Goal: Navigation & Orientation: Find specific page/section

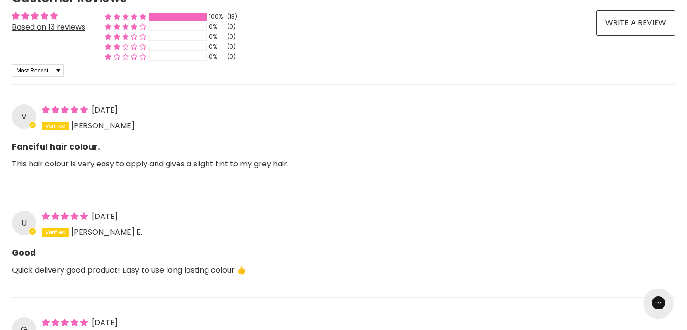
scroll to position [770, 0]
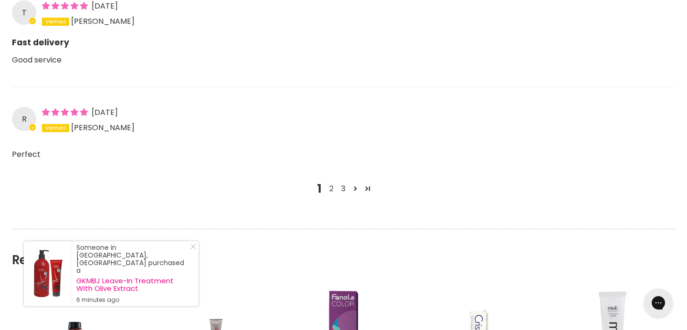
click at [330, 189] on link "2" at bounding box center [331, 188] width 12 height 11
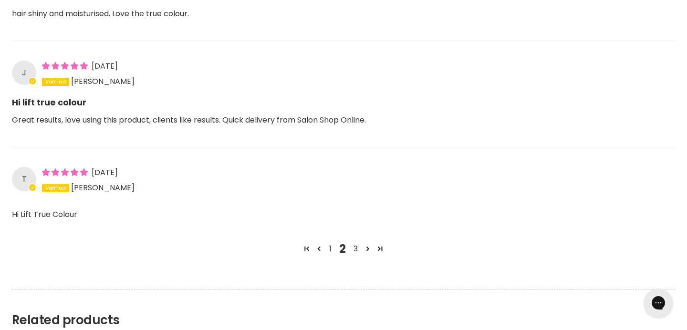
scroll to position [1133, 0]
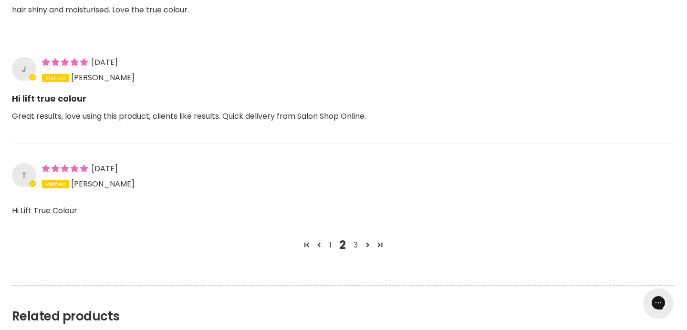
click at [353, 243] on link "3" at bounding box center [356, 245] width 12 height 11
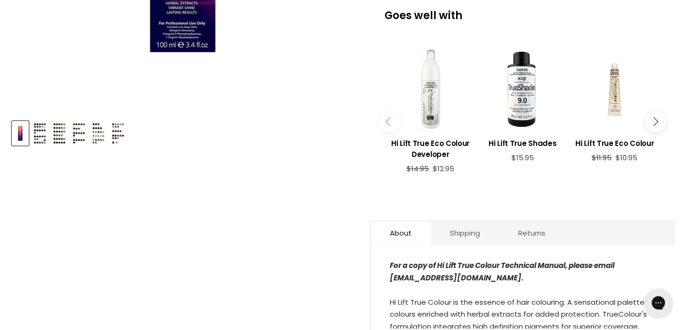
scroll to position [360, 0]
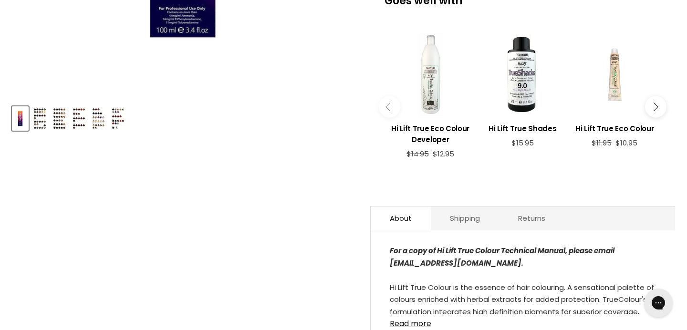
click at [101, 124] on img "Product thumbnails" at bounding box center [98, 118] width 15 height 22
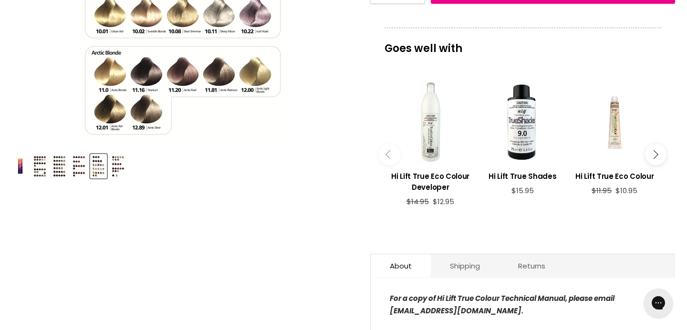
scroll to position [316, 0]
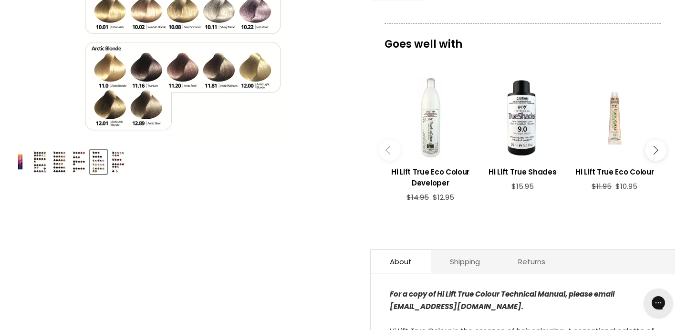
click at [121, 157] on img "Product thumbnails" at bounding box center [118, 162] width 15 height 22
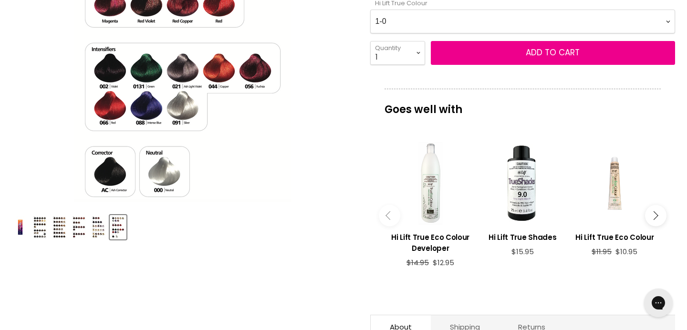
scroll to position [250, 0]
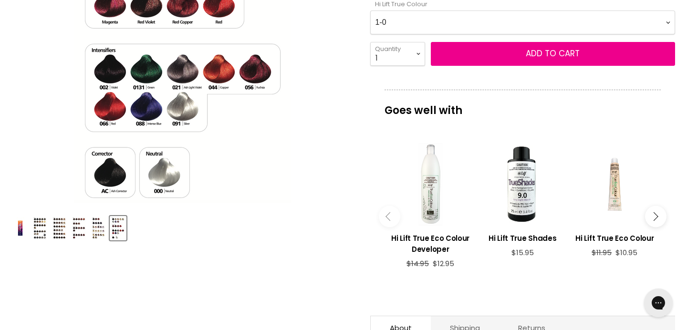
click at [77, 226] on img "Product thumbnails" at bounding box center [79, 228] width 15 height 22
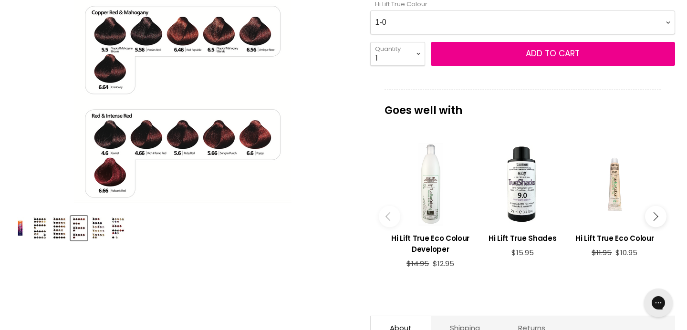
click at [104, 227] on img "Product thumbnails" at bounding box center [98, 228] width 15 height 22
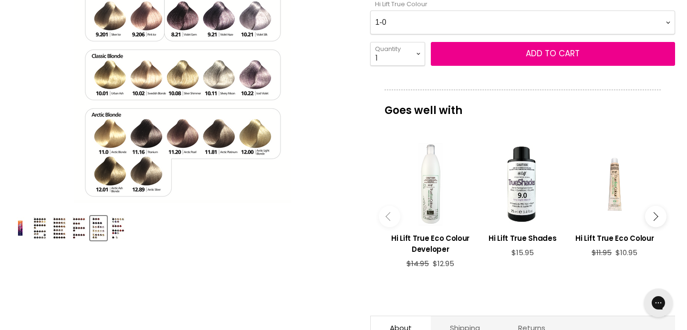
click at [59, 228] on img "Product thumbnails" at bounding box center [59, 228] width 15 height 22
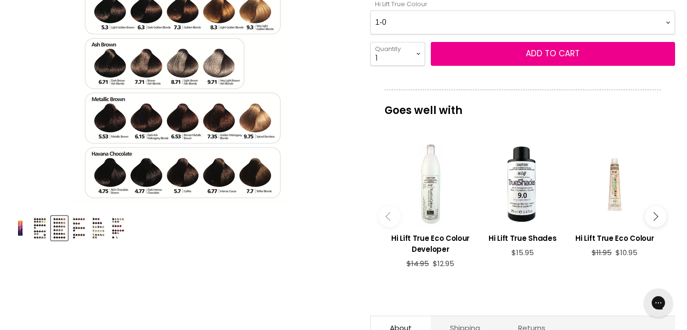
click at [38, 226] on img "Product thumbnails" at bounding box center [39, 228] width 15 height 22
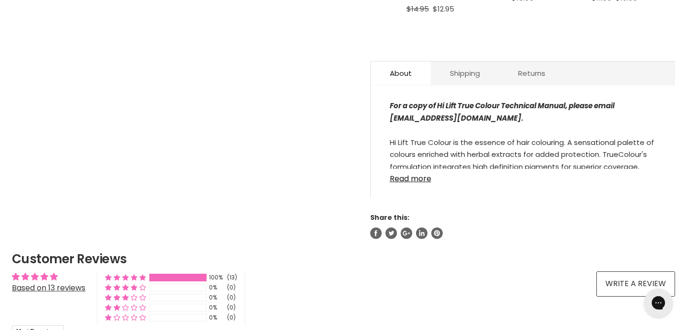
scroll to position [506, 0]
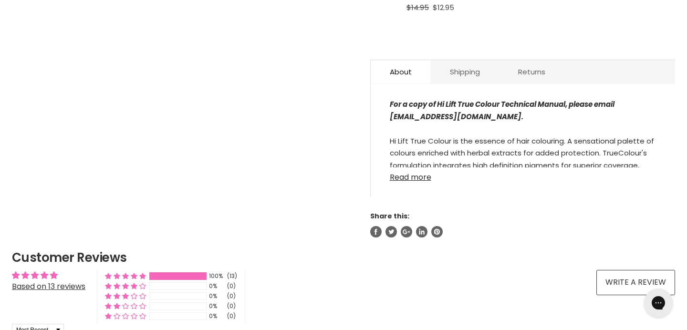
click at [407, 177] on link "Read more" at bounding box center [523, 174] width 266 height 14
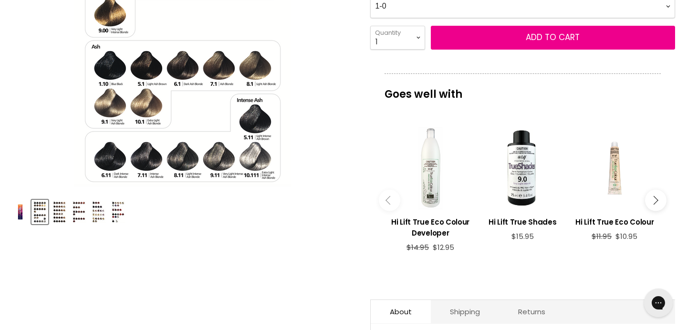
scroll to position [0, 0]
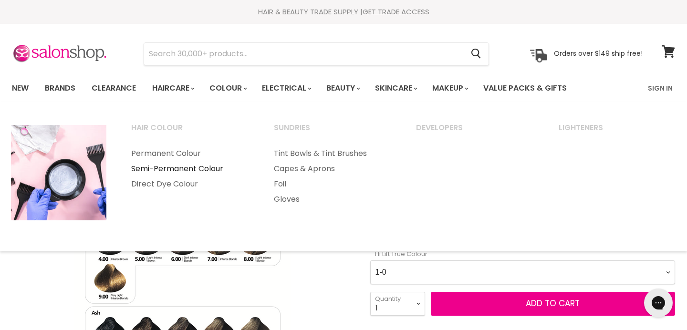
click at [215, 168] on link "Semi-Permanent Colour" at bounding box center [189, 168] width 141 height 15
